Goal: Task Accomplishment & Management: Manage account settings

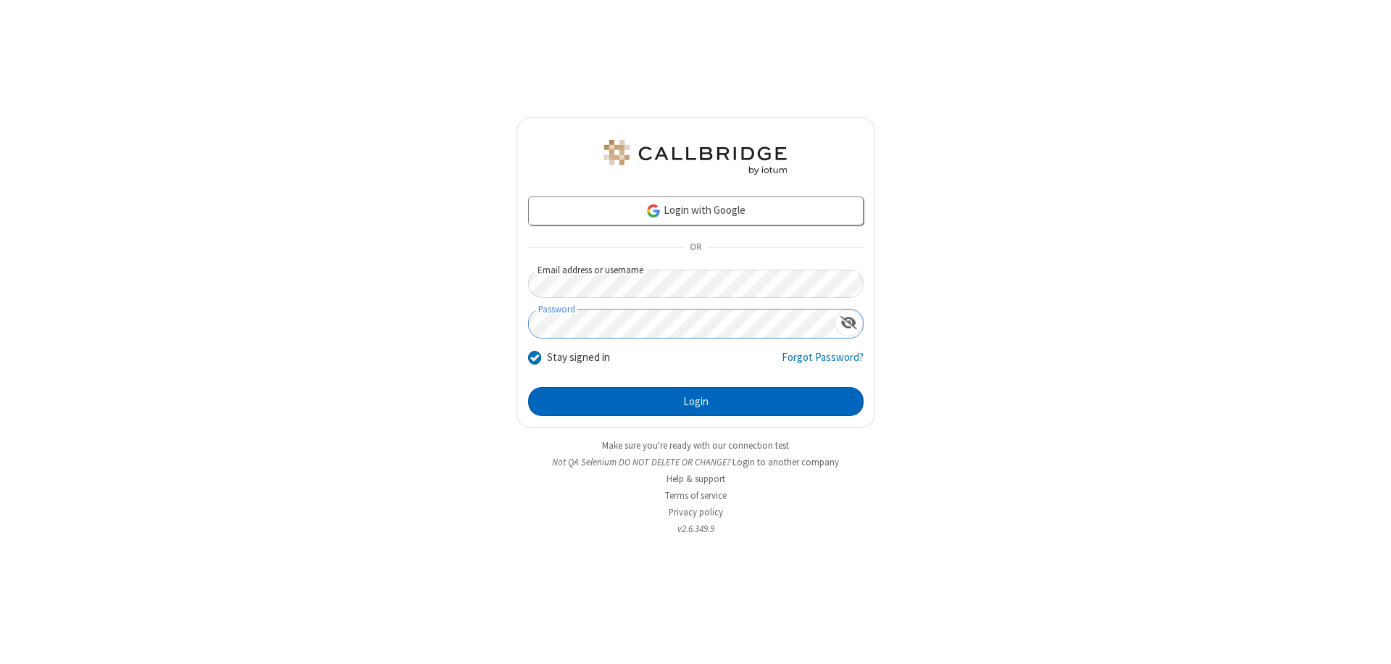
click at [695, 401] on button "Login" at bounding box center [695, 401] width 335 height 29
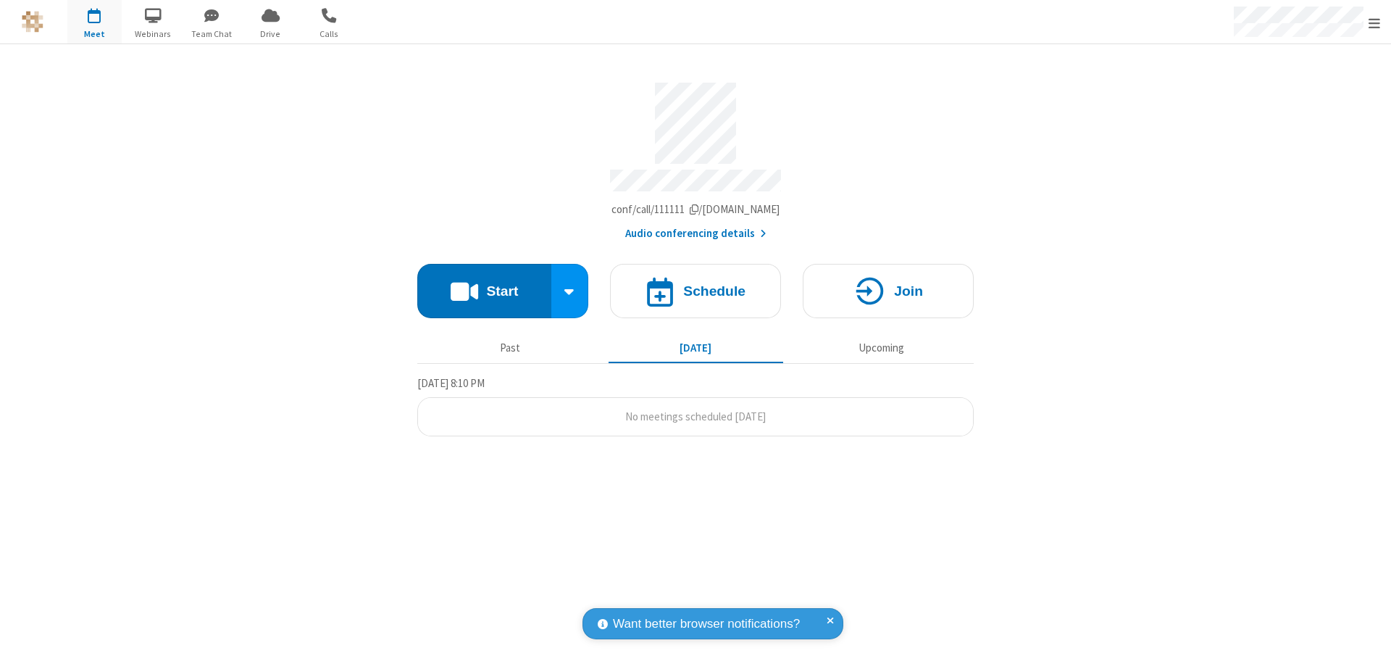
click at [1374, 22] on span "Open menu" at bounding box center [1375, 23] width 12 height 14
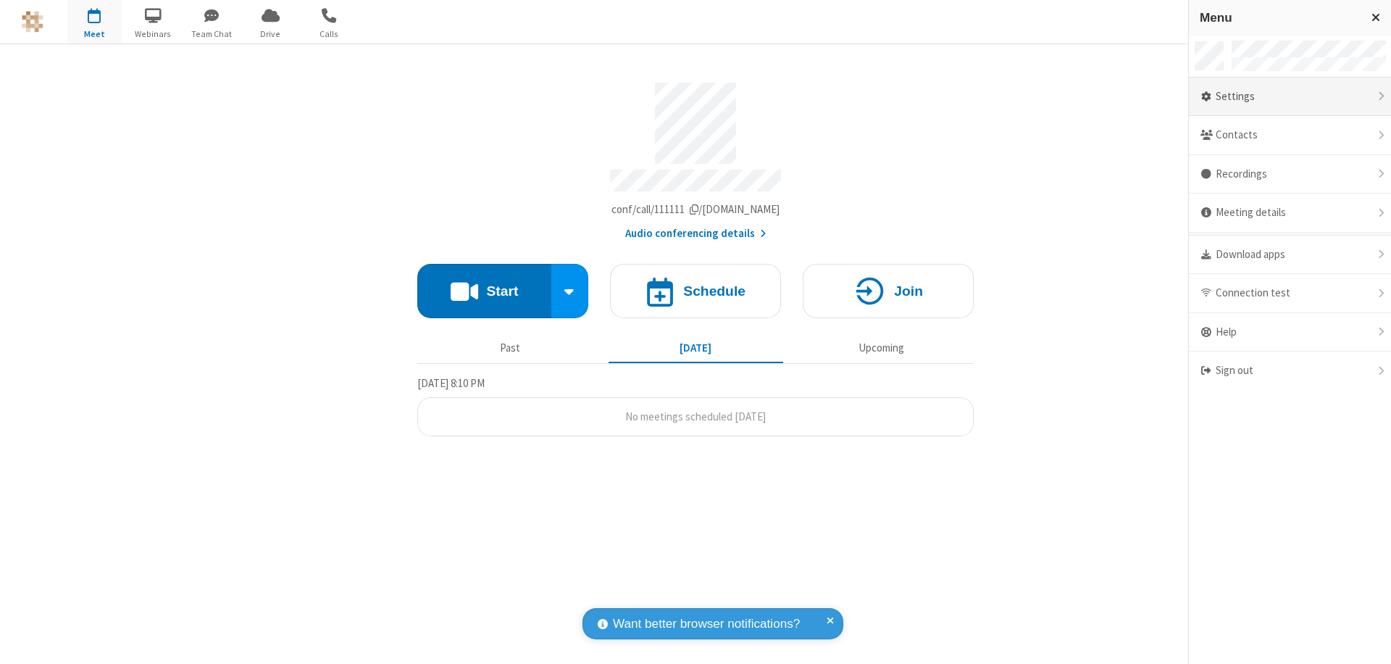
click at [1290, 96] on div "Settings" at bounding box center [1290, 97] width 202 height 39
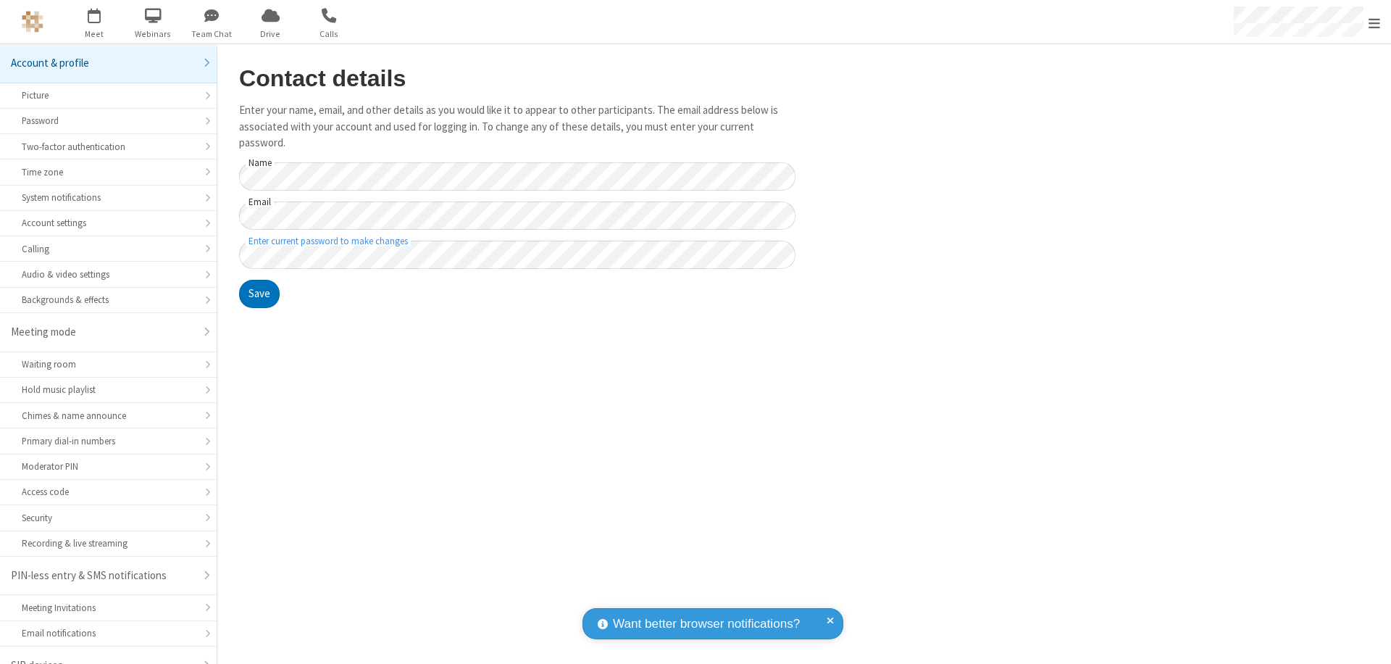
scroll to position [20, 0]
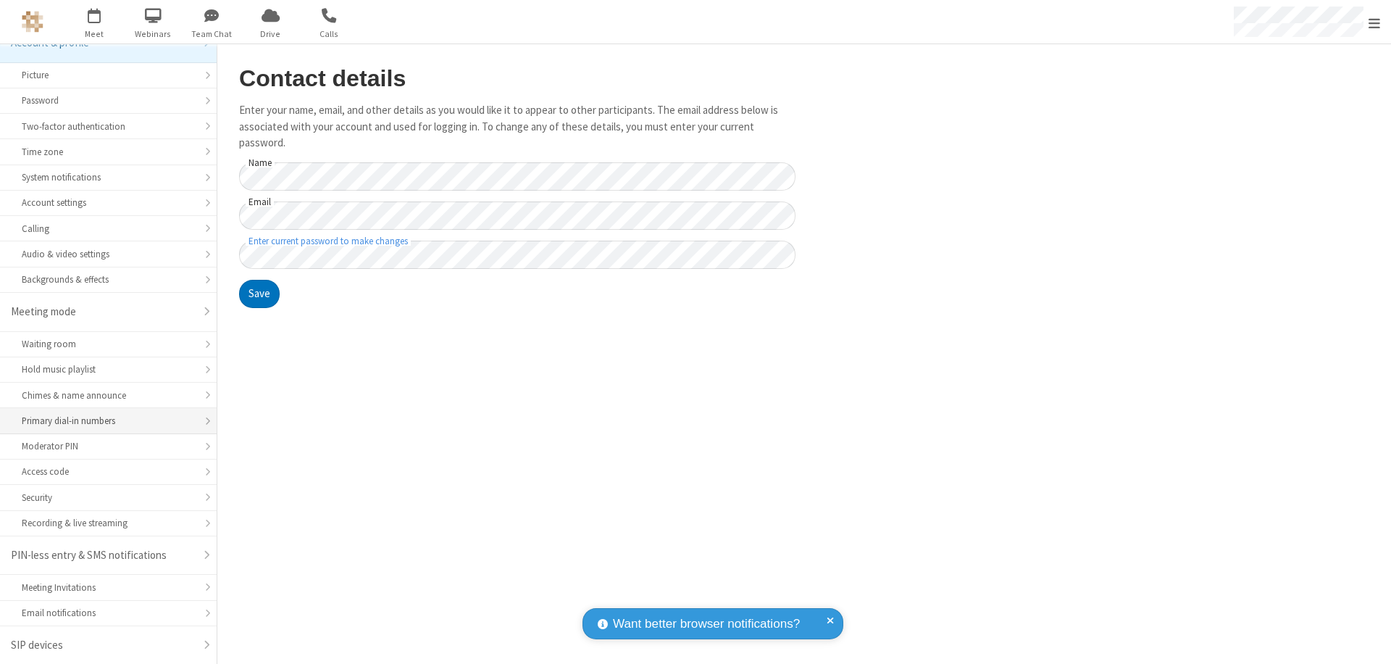
click at [103, 421] on div "Primary dial-in numbers" at bounding box center [108, 421] width 173 height 14
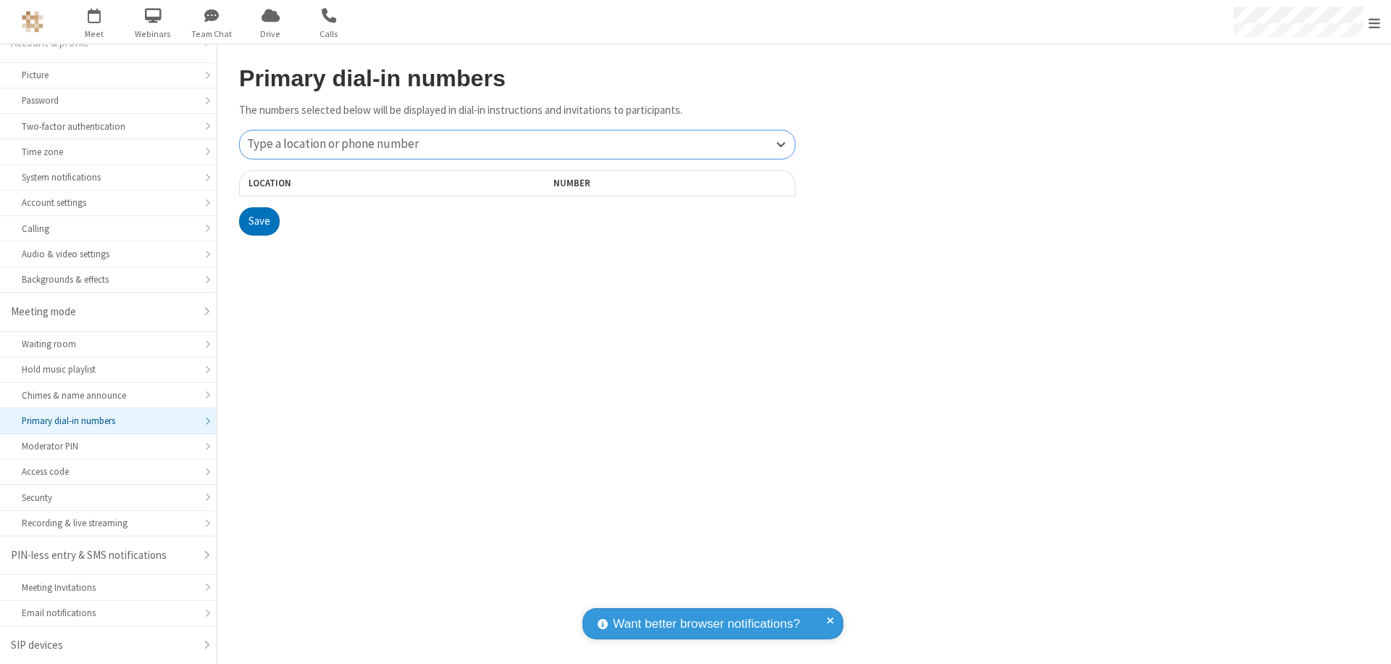
click at [517, 144] on div "Type a location or phone number" at bounding box center [517, 144] width 555 height 28
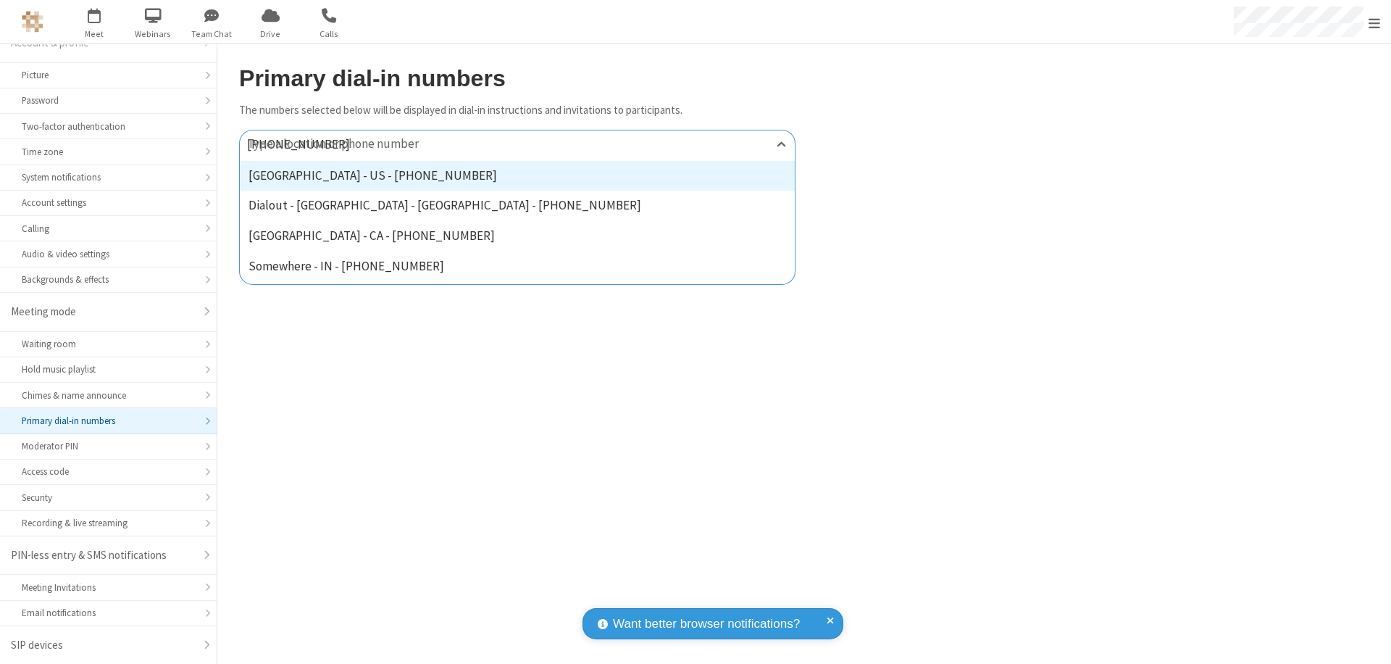
type input "[PHONE_NUMBER]"
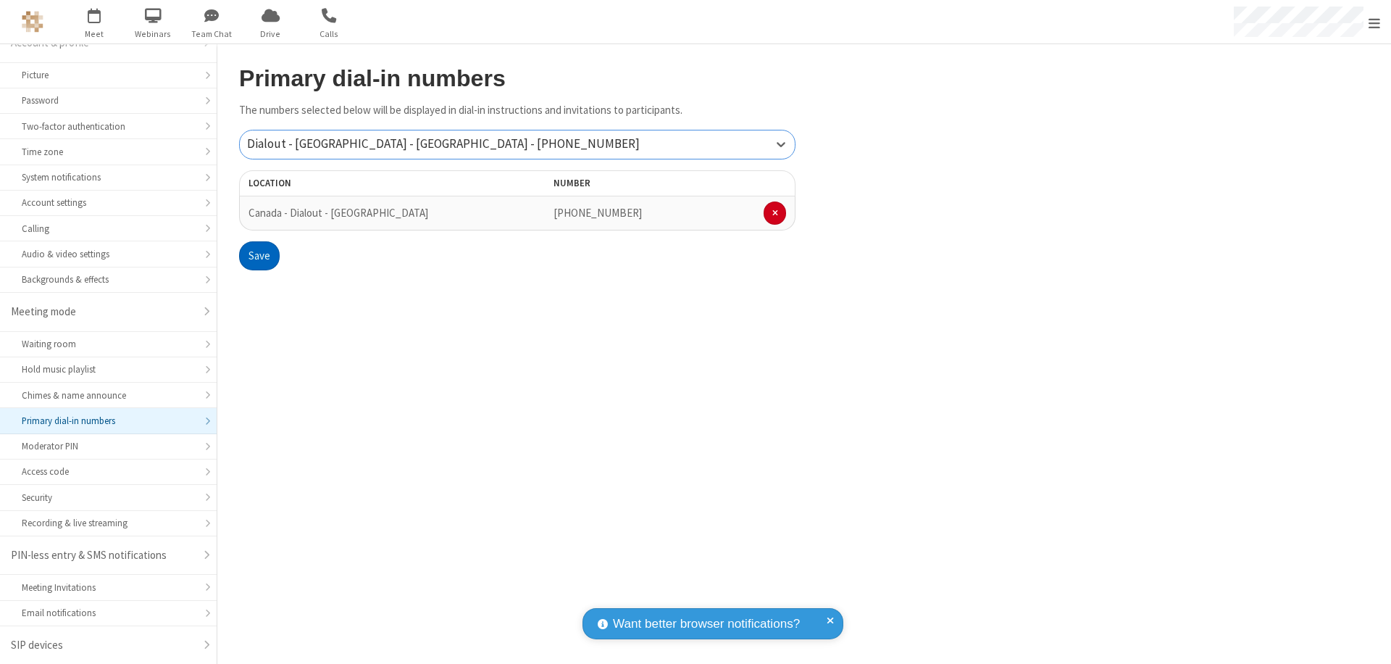
click at [259, 256] on button "Save" at bounding box center [259, 255] width 41 height 29
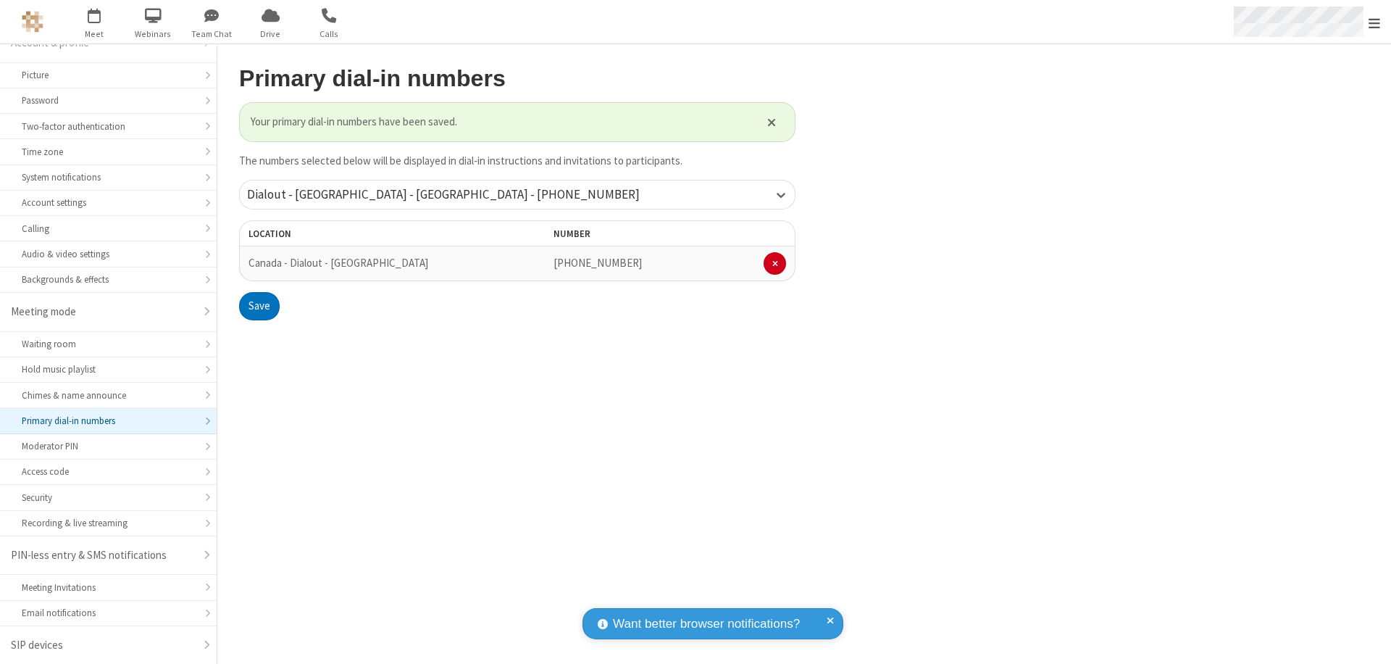
click at [1374, 22] on span "Open menu" at bounding box center [1375, 23] width 12 height 14
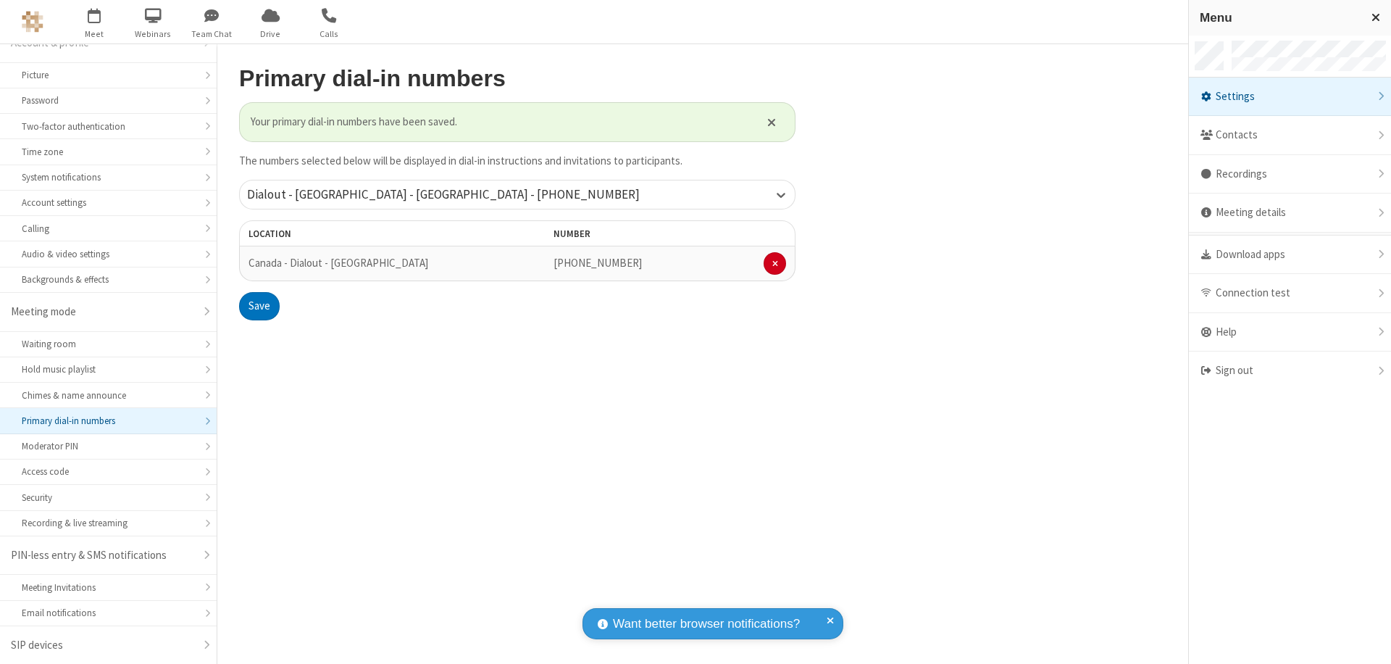
click at [94, 22] on span "button" at bounding box center [94, 15] width 54 height 25
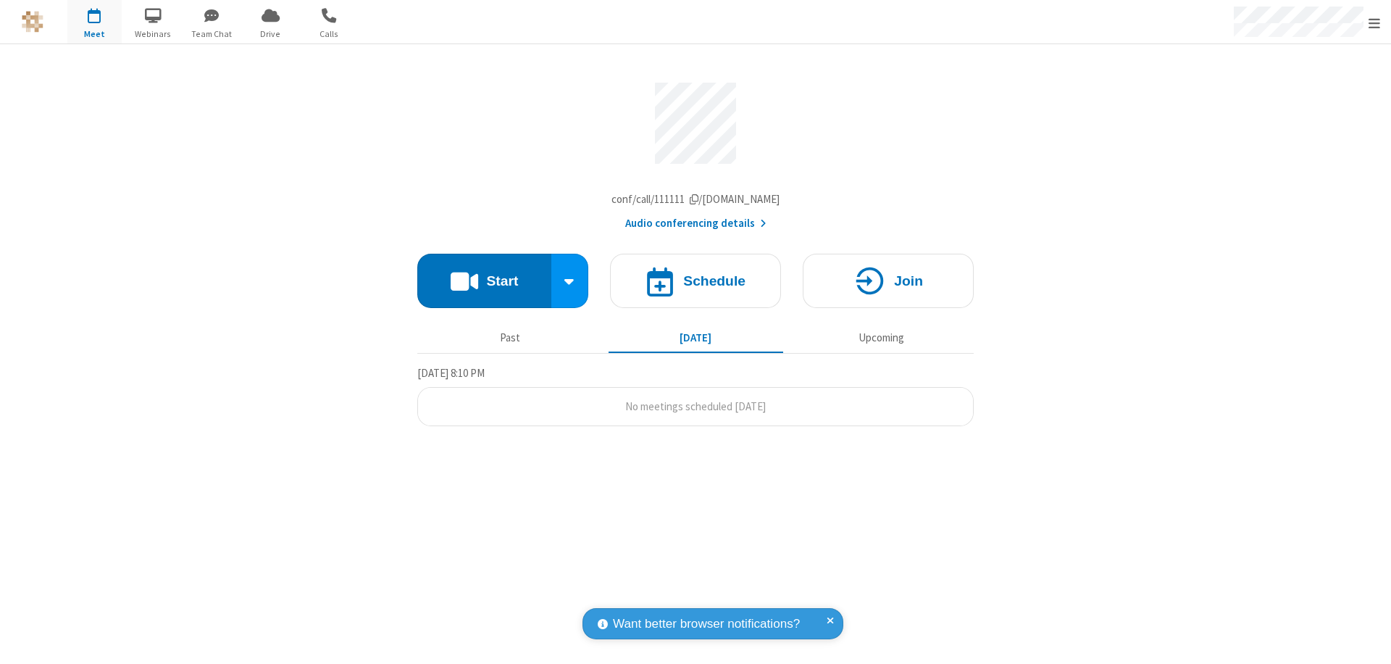
click at [484, 284] on button "Start" at bounding box center [484, 281] width 134 height 54
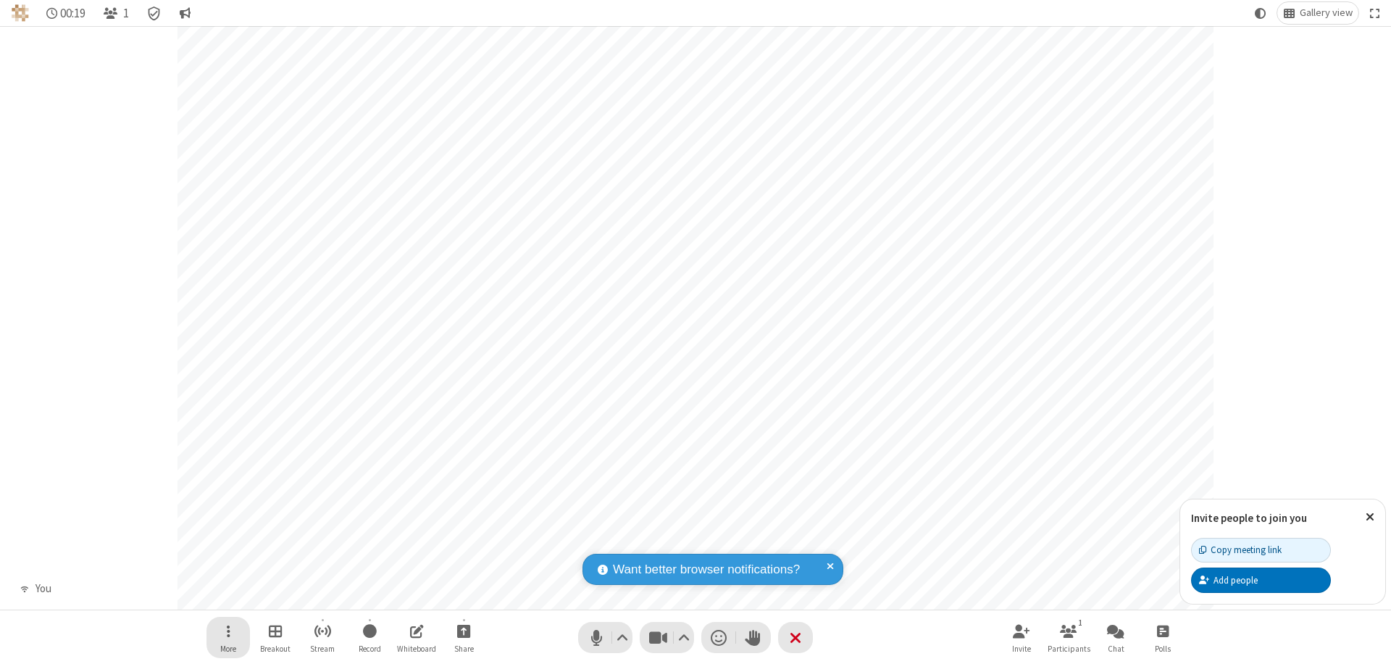
click at [227, 630] on span "Open menu" at bounding box center [229, 631] width 4 height 18
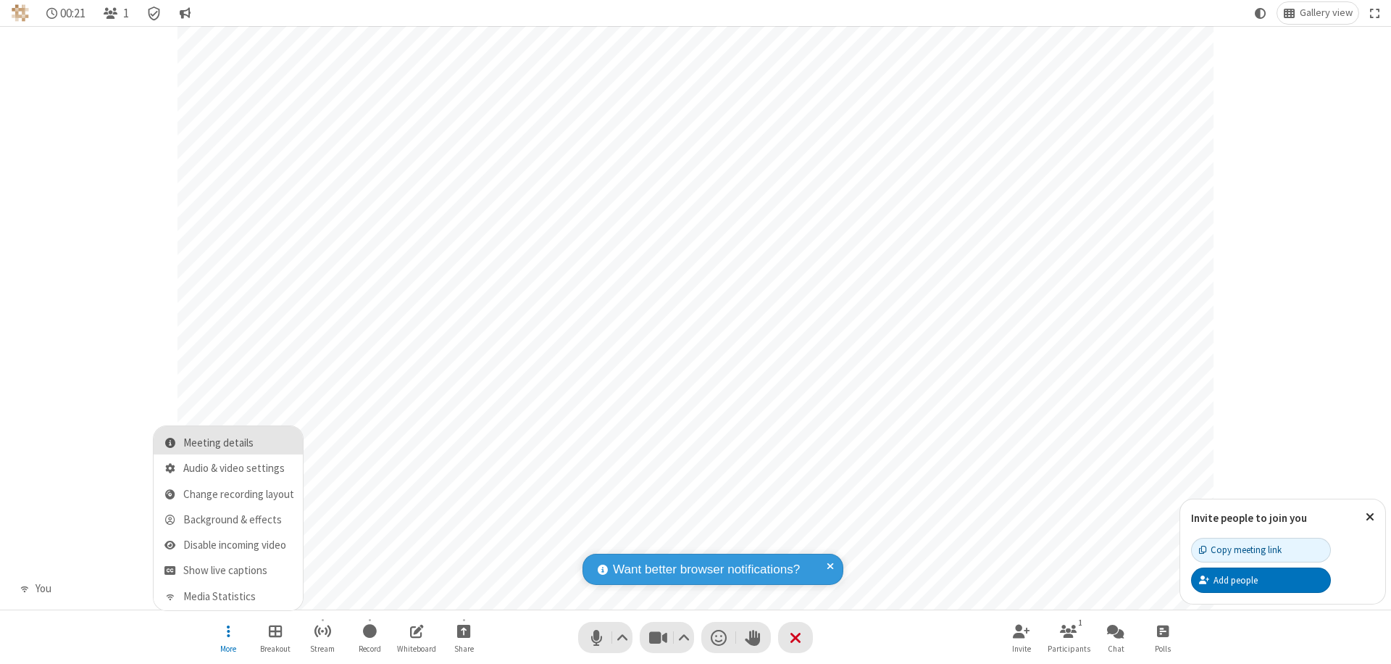
click at [238, 443] on span "Meeting details" at bounding box center [238, 443] width 111 height 12
